Goal: Find specific page/section: Find specific page/section

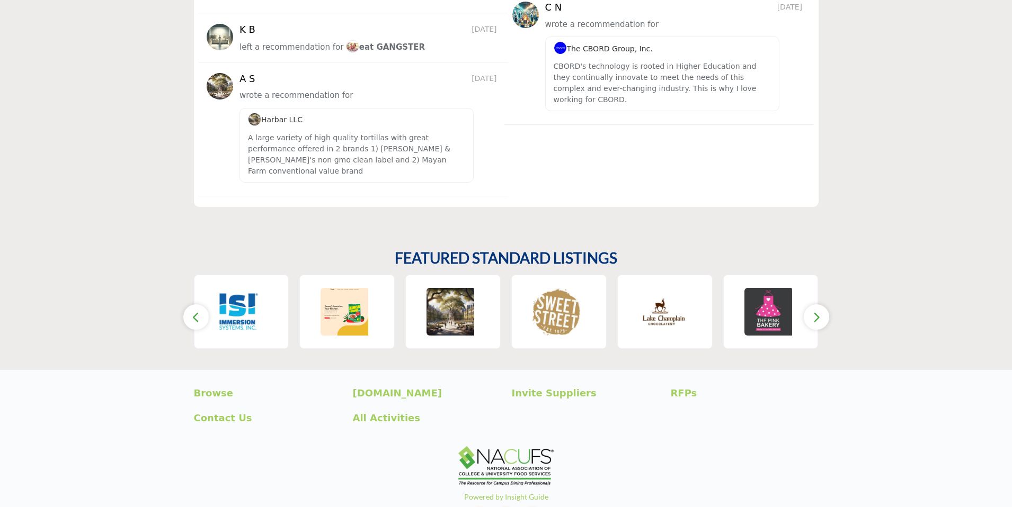
scroll to position [1547, 0]
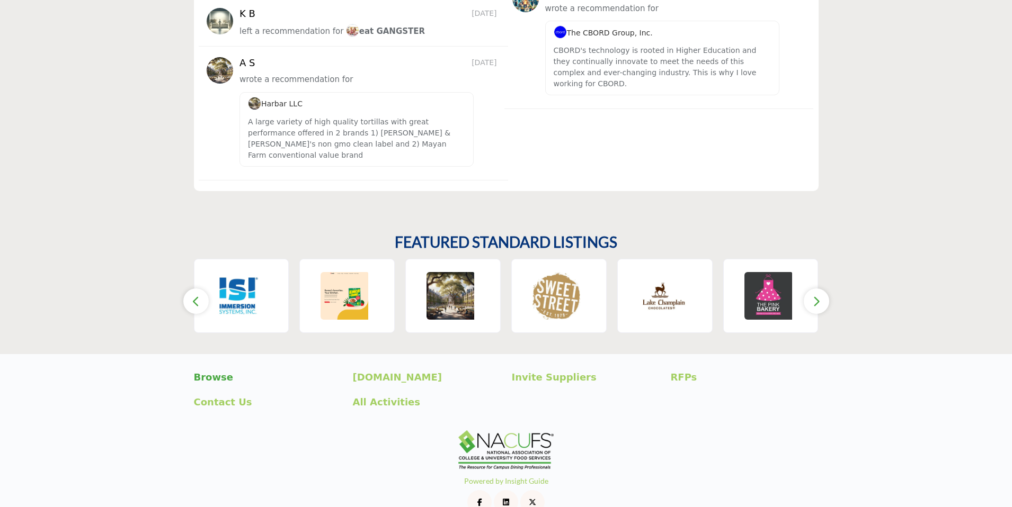
click at [217, 370] on p "Browse" at bounding box center [268, 377] width 148 height 14
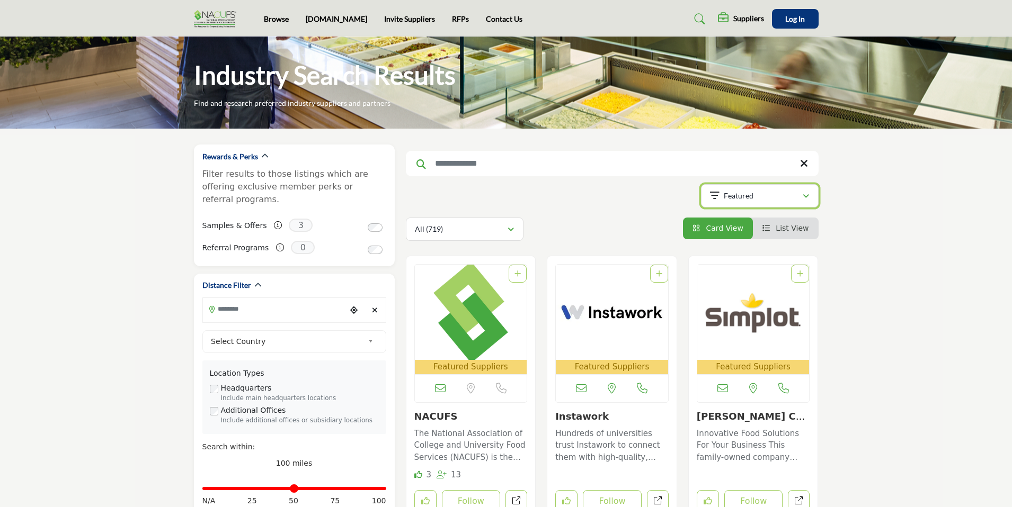
click at [794, 195] on div "Featured" at bounding box center [756, 196] width 92 height 13
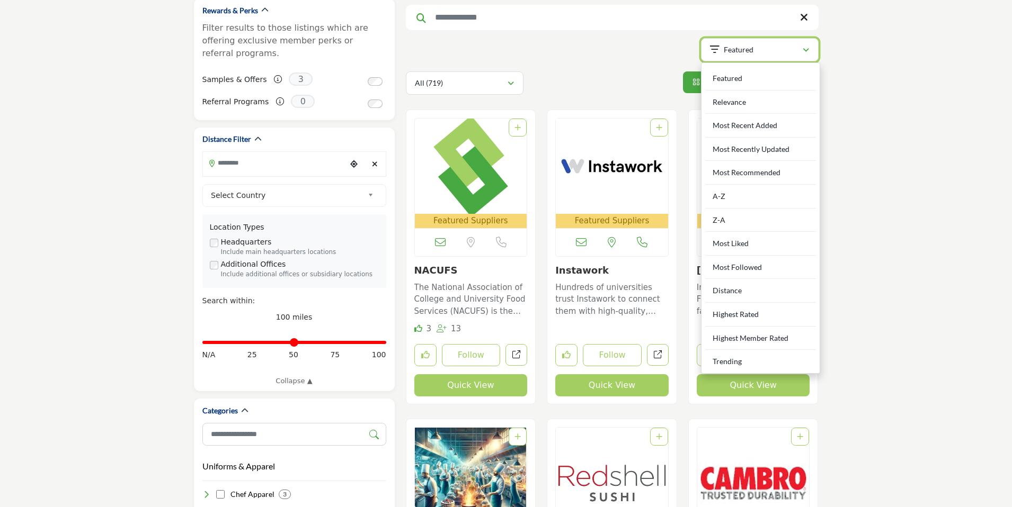
scroll to position [141, 0]
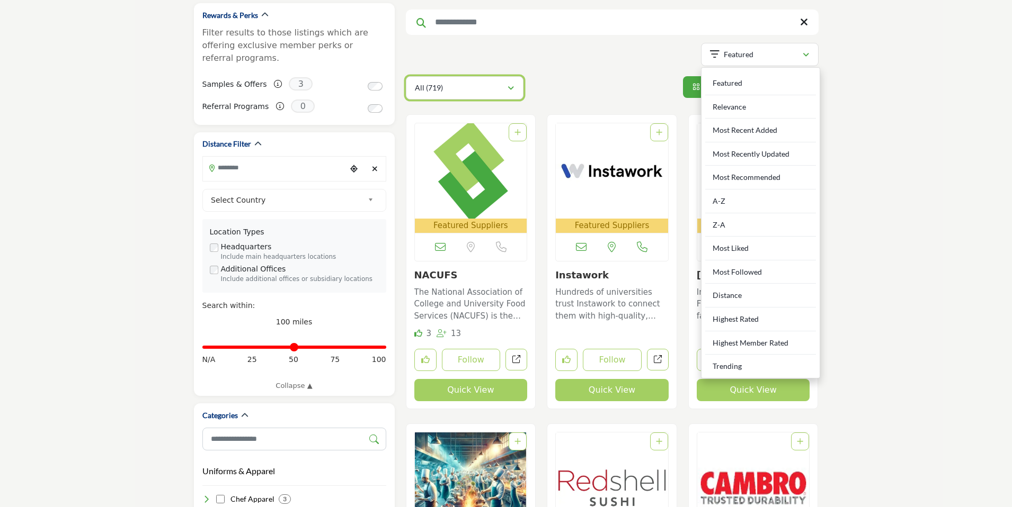
click at [502, 89] on div "All (719)" at bounding box center [461, 88] width 92 height 13
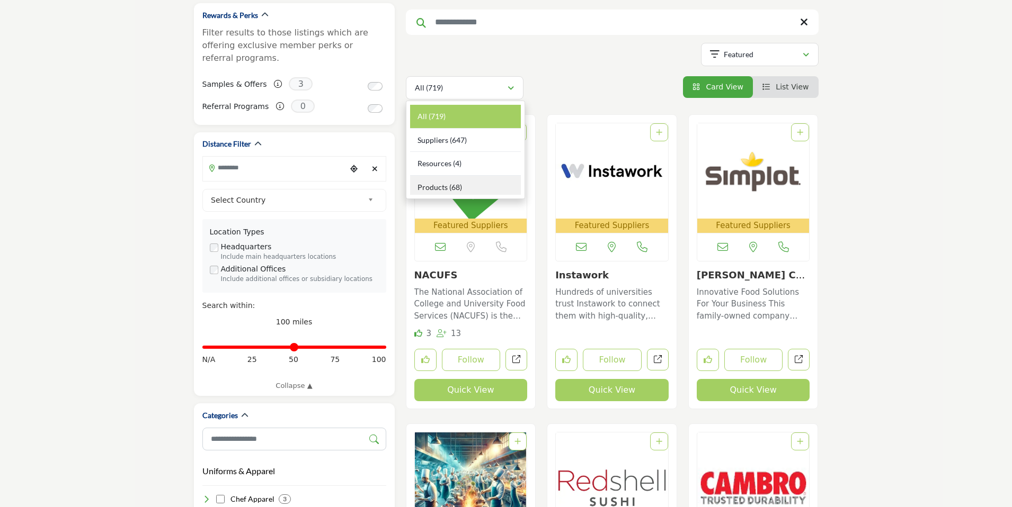
click at [430, 188] on span "Products" at bounding box center [432, 187] width 30 height 9
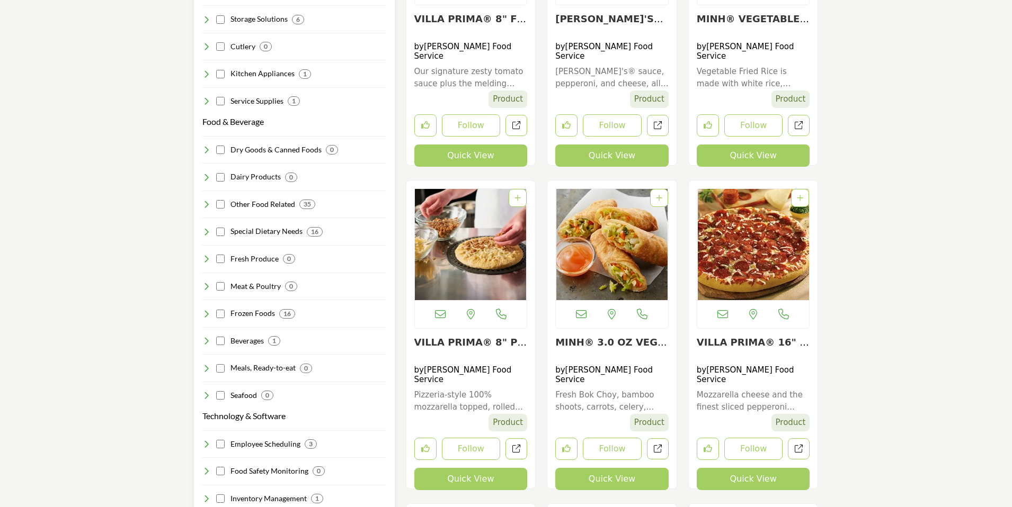
scroll to position [1061, 0]
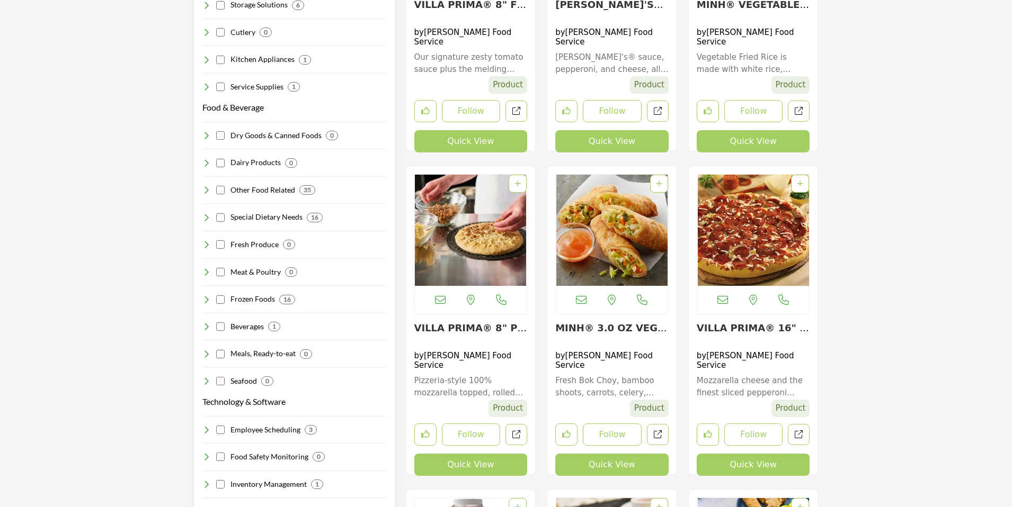
click at [255, 322] on h4 "Beverages" at bounding box center [246, 327] width 33 height 11
click at [251, 402] on p "Tea & Coffee" at bounding box center [256, 408] width 44 height 12
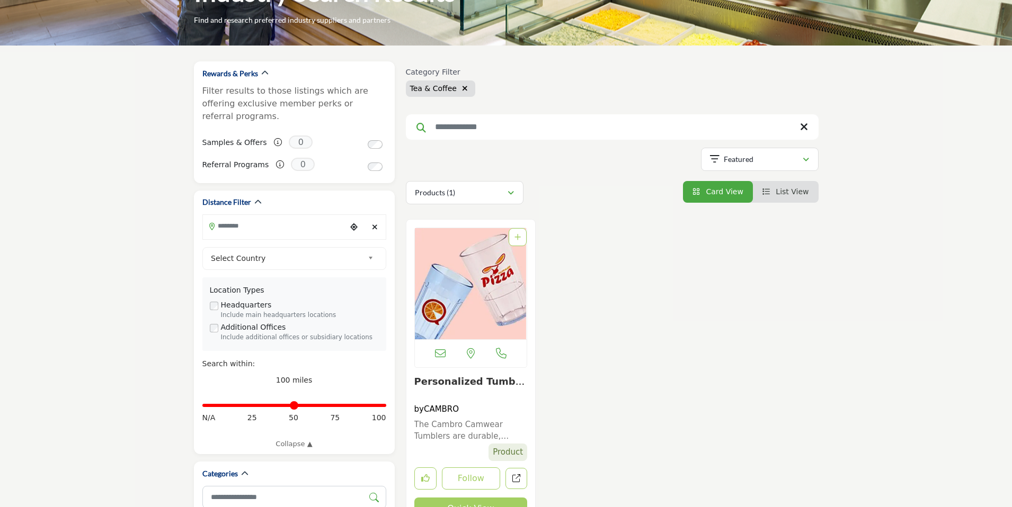
scroll to position [55, 0]
